Goal: Task Accomplishment & Management: Manage account settings

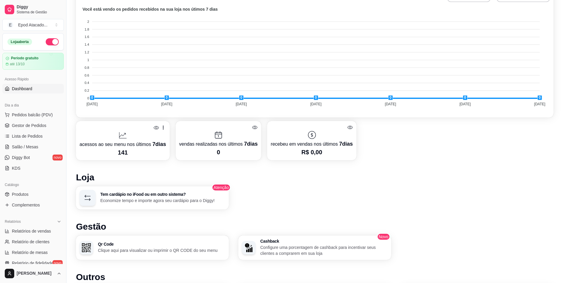
scroll to position [187, 0]
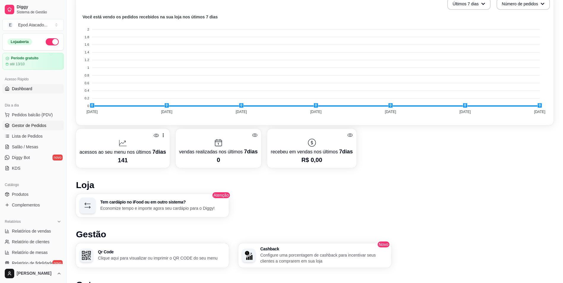
click at [28, 125] on span "Gestor de Pedidos" at bounding box center [29, 126] width 34 height 6
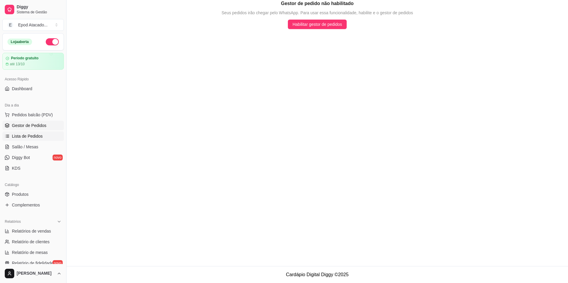
click at [37, 137] on span "Lista de Pedidos" at bounding box center [27, 136] width 31 height 6
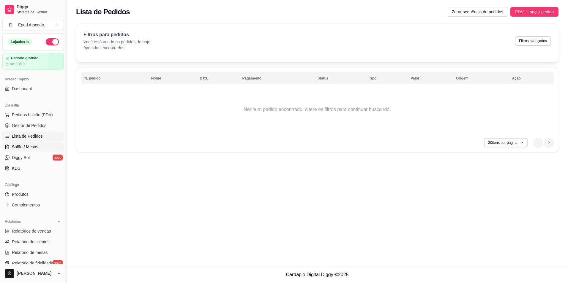
click at [24, 144] on span "Salão / Mesas" at bounding box center [25, 147] width 26 height 6
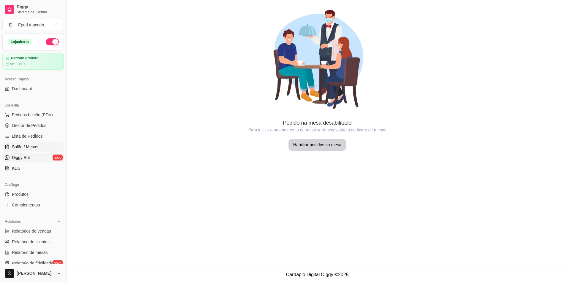
click at [25, 161] on link "Diggy Bot novo" at bounding box center [32, 158] width 61 height 10
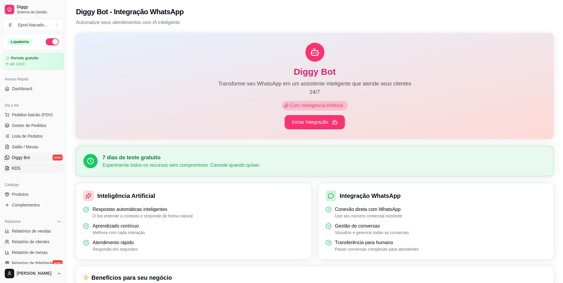
click at [23, 165] on link "KDS" at bounding box center [32, 169] width 61 height 10
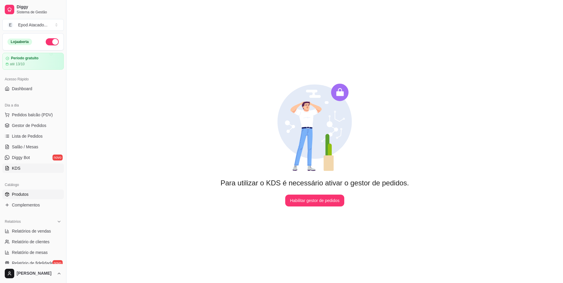
click at [31, 196] on link "Produtos" at bounding box center [32, 195] width 61 height 10
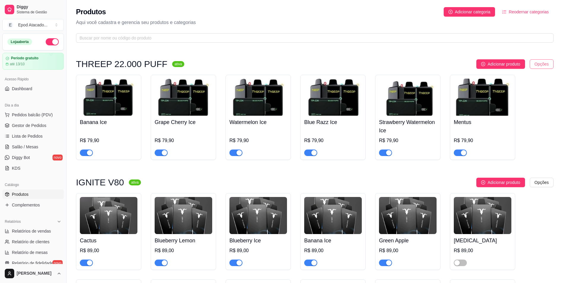
click at [543, 62] on html "Diggy Sistema de Gestão E Epod Atacado ... Loja aberta Período gratuito até 13/…" at bounding box center [281, 141] width 563 height 283
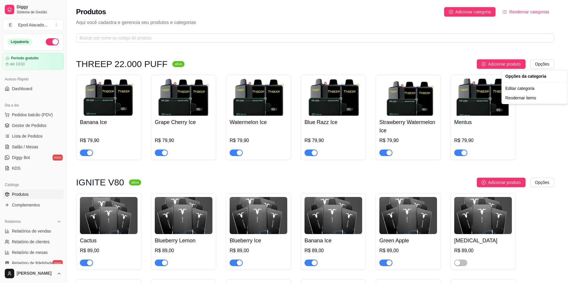
click at [544, 122] on html "Diggy Sistema de Gestão E Epod Atacado ... Loja aberta Período gratuito até 13/…" at bounding box center [284, 141] width 568 height 283
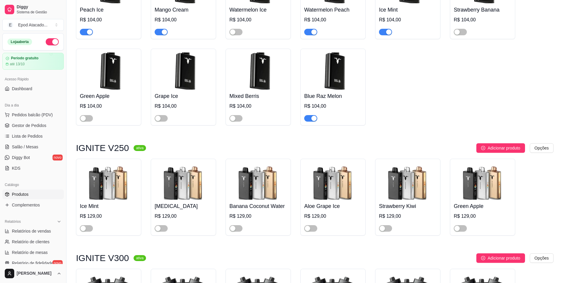
scroll to position [624, 0]
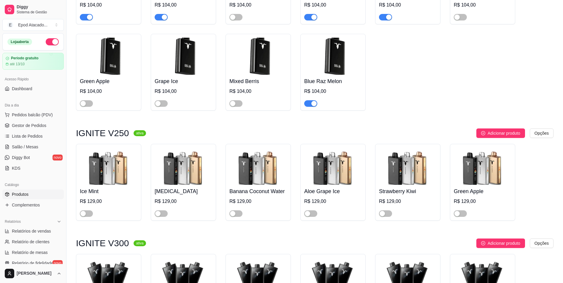
click at [252, 171] on img at bounding box center [259, 166] width 58 height 37
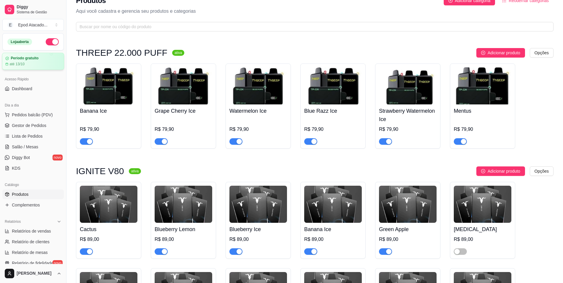
scroll to position [0, 0]
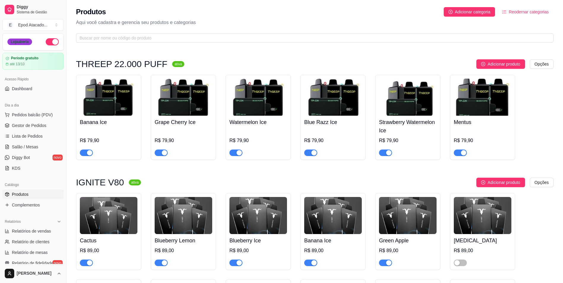
click at [17, 42] on div "Loja aberta" at bounding box center [19, 42] width 25 height 7
click at [47, 39] on button "button" at bounding box center [52, 41] width 13 height 7
click at [48, 41] on button "button" at bounding box center [52, 41] width 13 height 7
click at [29, 62] on div "até 13/10" at bounding box center [33, 64] width 56 height 5
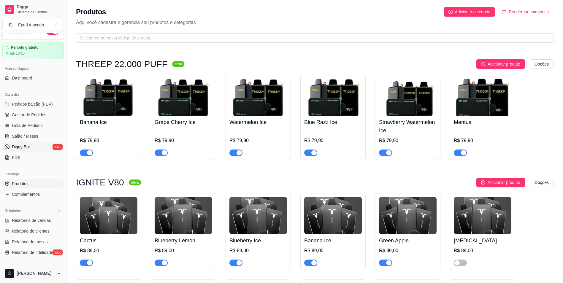
scroll to position [59, 0]
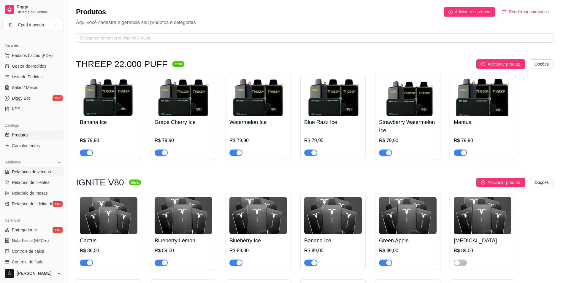
click at [29, 174] on span "Relatórios de vendas" at bounding box center [31, 172] width 39 height 6
select select "ALL"
select select "0"
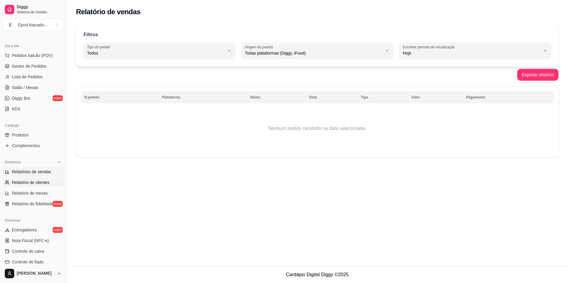
click at [26, 181] on span "Relatório de clientes" at bounding box center [31, 183] width 38 height 6
select select "30"
select select "HIGHEST_TOTAL_SPENT_WITH_ORDERS"
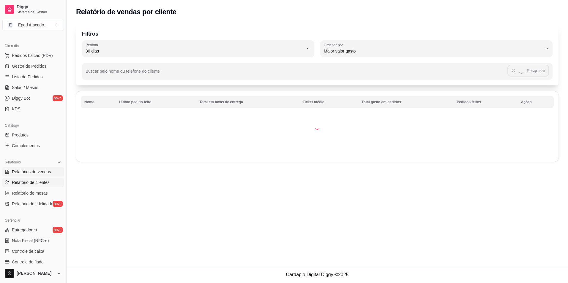
click at [26, 169] on span "Relatórios de vendas" at bounding box center [31, 172] width 39 height 6
select select "ALL"
select select "0"
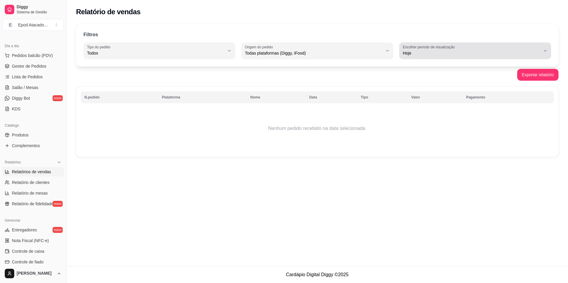
click at [513, 50] on span "Hoje" at bounding box center [472, 53] width 138 height 6
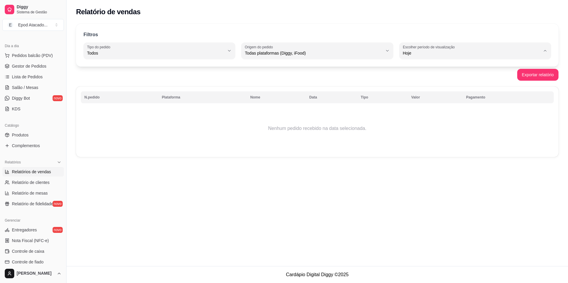
click at [437, 90] on span "7 dias" at bounding box center [472, 87] width 131 height 6
type input "7"
select select "7"
click at [41, 183] on span "Relatório de clientes" at bounding box center [31, 183] width 38 height 6
select select "30"
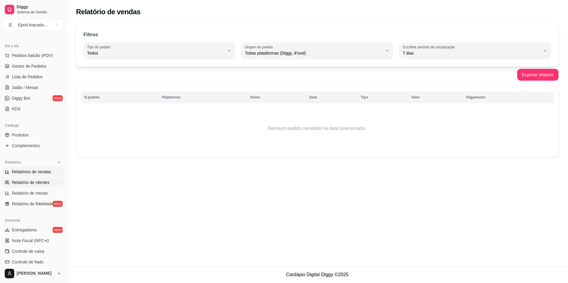
select select "HIGHEST_TOTAL_SPENT_WITH_ORDERS"
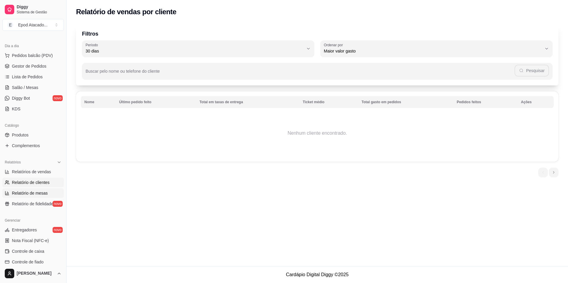
click at [33, 192] on span "Relatório de mesas" at bounding box center [30, 193] width 36 height 6
select select "TOTAL_OF_ORDERS"
select select "7"
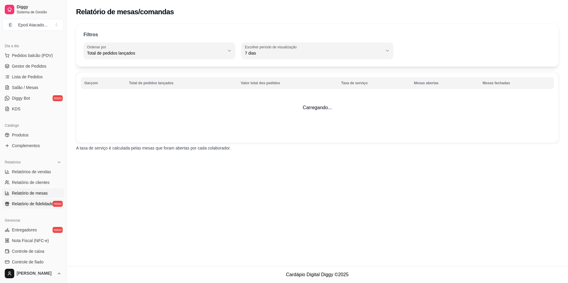
click at [32, 201] on span "Relatório de fidelidade" at bounding box center [32, 204] width 41 height 6
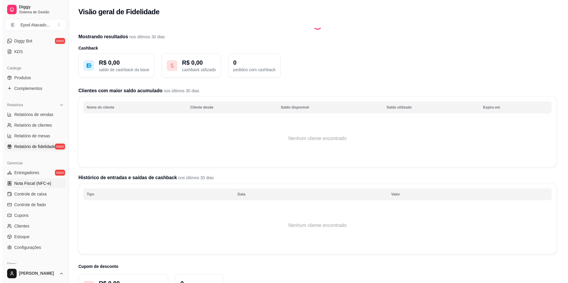
scroll to position [119, 0]
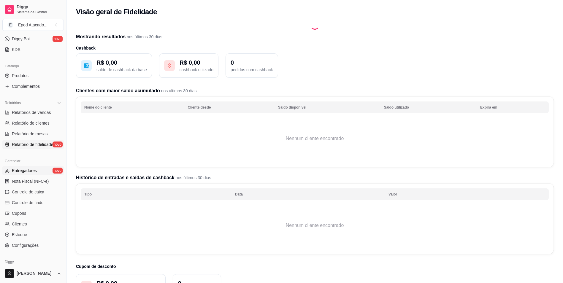
click at [39, 167] on link "Entregadores novo" at bounding box center [32, 171] width 61 height 10
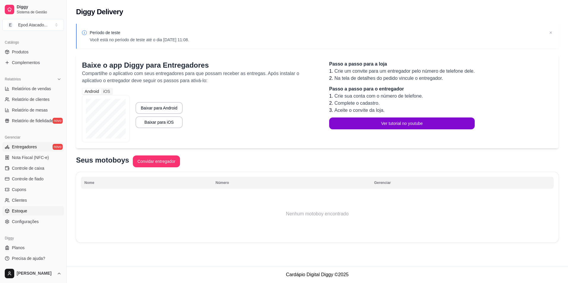
scroll to position [144, 0]
click at [34, 209] on link "Estoque" at bounding box center [32, 210] width 61 height 10
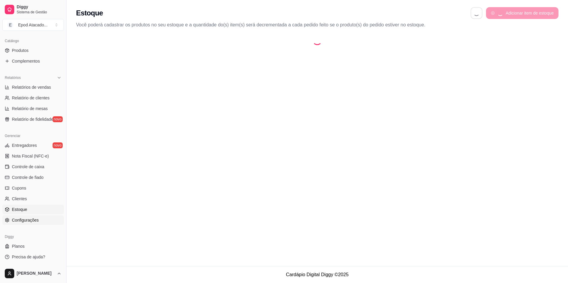
select select "QUANTITY_ORDER"
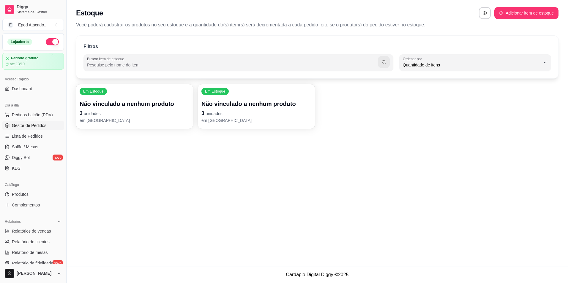
click at [40, 125] on span "Gestor de Pedidos" at bounding box center [29, 126] width 34 height 6
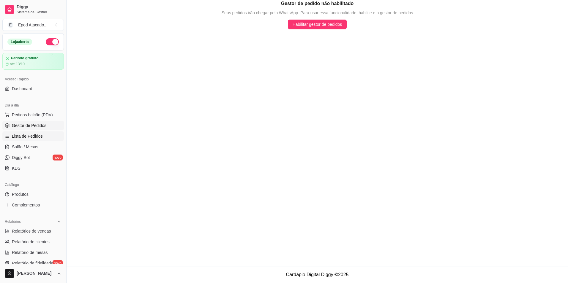
click at [35, 136] on span "Lista de Pedidos" at bounding box center [27, 136] width 31 height 6
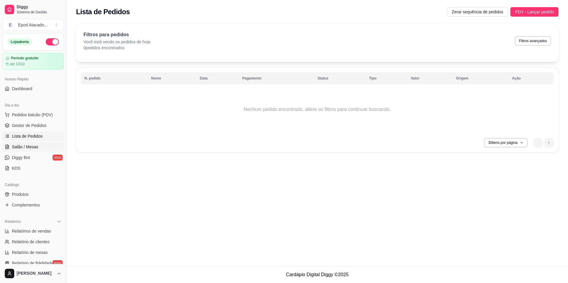
click at [30, 146] on span "Salão / Mesas" at bounding box center [25, 147] width 26 height 6
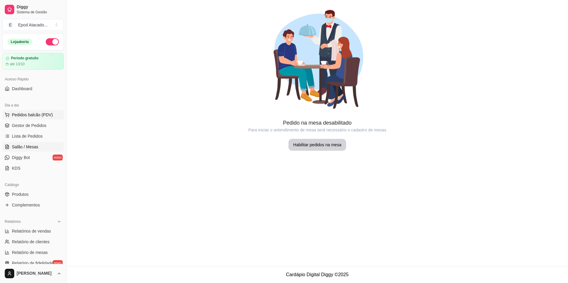
click at [20, 113] on span "Pedidos balcão (PDV)" at bounding box center [32, 115] width 41 height 6
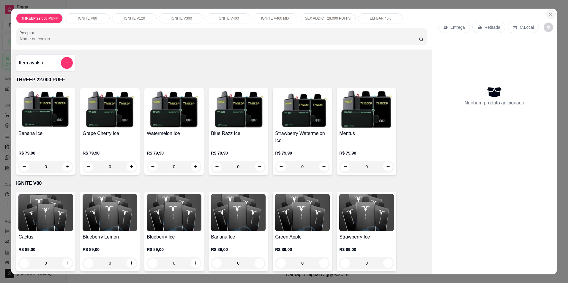
click at [548, 13] on icon "Close" at bounding box center [550, 14] width 5 height 5
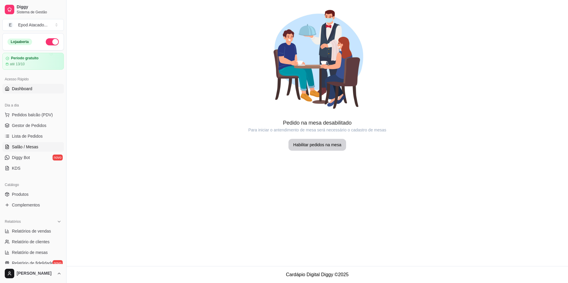
click at [37, 89] on link "Dashboard" at bounding box center [32, 89] width 61 height 10
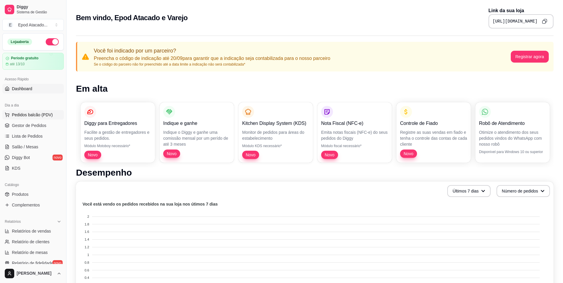
click at [31, 115] on span "Pedidos balcão (PDV)" at bounding box center [32, 115] width 41 height 6
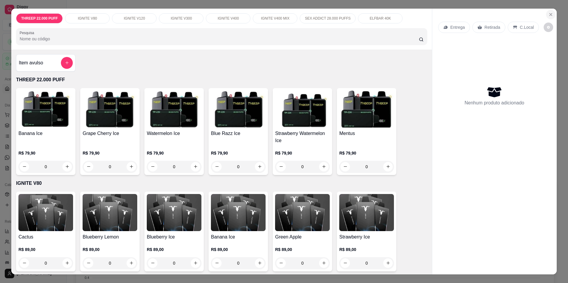
click at [548, 16] on icon "Close" at bounding box center [550, 14] width 5 height 5
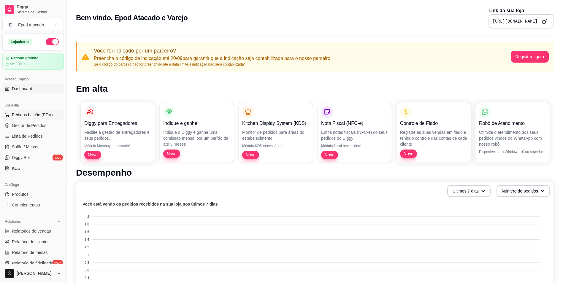
click at [29, 116] on span "Pedidos balcão (PDV)" at bounding box center [32, 115] width 41 height 6
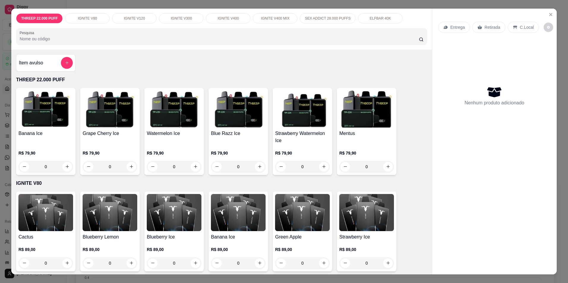
click at [3, 98] on div "THREEP 22.000 PUFF IGNITE V80 IGNITE V120 IGNITE V300 IGNITE V400 IGNITE V400 M…" at bounding box center [284, 141] width 568 height 283
click at [552, 13] on button "Close" at bounding box center [551, 15] width 10 height 10
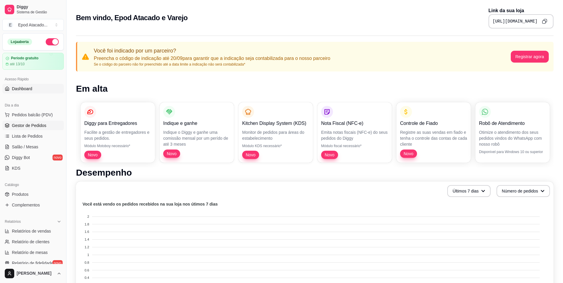
click at [36, 127] on span "Gestor de Pedidos" at bounding box center [29, 126] width 34 height 6
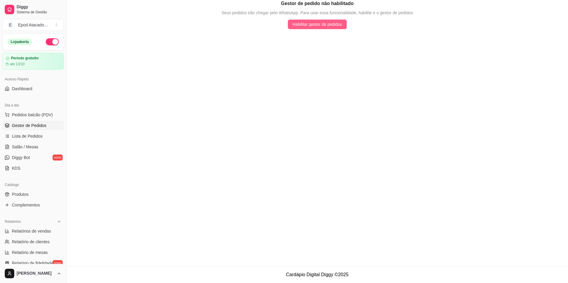
click at [312, 27] on span "Habilitar gestor de pedidos" at bounding box center [318, 24] width 50 height 7
click at [34, 27] on div "Epod Atacado ..." at bounding box center [32, 25] width 29 height 6
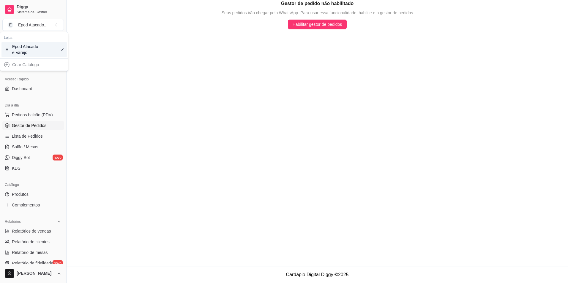
click at [29, 47] on div "Epod Atacado e Varejo" at bounding box center [25, 50] width 27 height 12
